Goal: Information Seeking & Learning: Learn about a topic

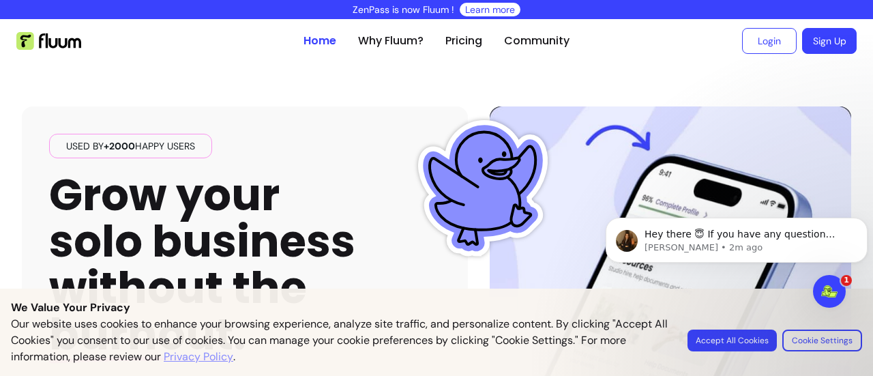
click at [717, 332] on body "Hey there 😇 If you have any question about what you can do with Fluum, I'm here…" at bounding box center [737, 263] width 262 height 139
click at [717, 333] on body "Hey there 😇 If you have any question about what you can do with Fluum, I'm here…" at bounding box center [737, 263] width 262 height 139
click html "Hey there 😇 If you have any question about what you can do with Fluum, I'm here…"
click at [712, 343] on button "Accept All Cookies" at bounding box center [732, 341] width 89 height 22
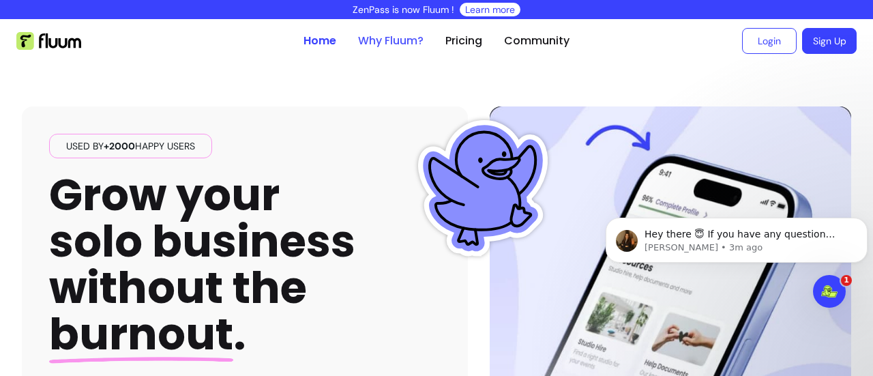
click at [386, 42] on link "Why Fluum?" at bounding box center [391, 41] width 66 height 16
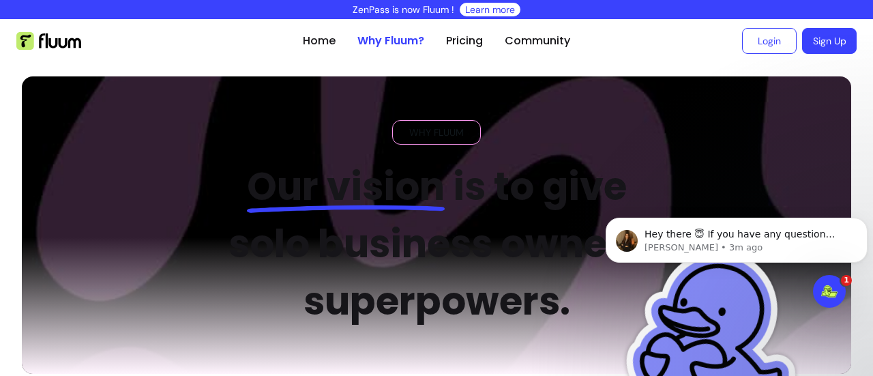
scroll to position [70, 0]
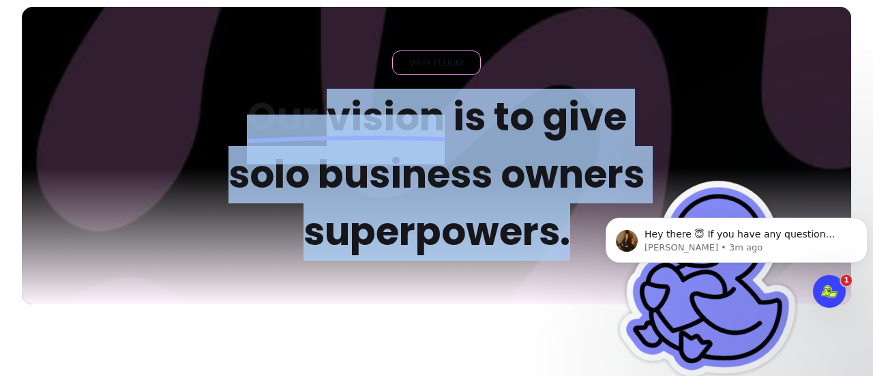
drag, startPoint x: 561, startPoint y: 238, endPoint x: 326, endPoint y: 109, distance: 267.8
click at [326, 109] on h2 "Our vision is to give solo business owners superpowers." at bounding box center [437, 175] width 462 height 172
copy h2 "vision is to give solo business owners superpowers."
